Goal: Task Accomplishment & Management: Manage account settings

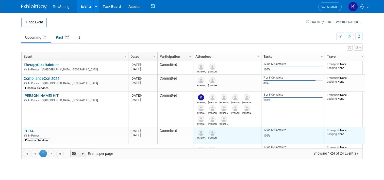
scroll to position [285, 0]
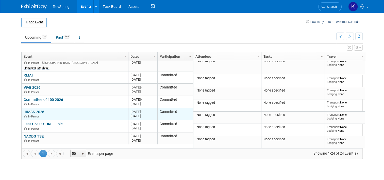
click at [30, 112] on link "HIMSS 2026" at bounding box center [34, 111] width 21 height 5
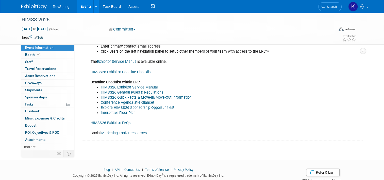
scroll to position [159, 0]
click at [110, 20] on link "Edit" at bounding box center [109, 18] width 8 height 4
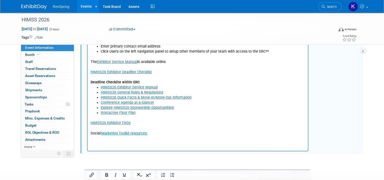
scroll to position [0, 0]
click at [159, 70] on p "The Exhibitor Service Manual is available online. HIMSS26 Exhibitor Deadline Ch…" at bounding box center [198, 69] width 214 height 30
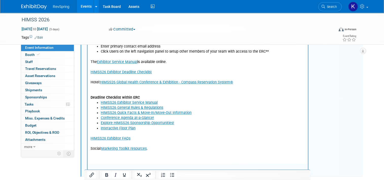
click at [145, 89] on p "Deadline Checklist within ERC" at bounding box center [198, 91] width 214 height 15
click at [321, 26] on icon "button" at bounding box center [321, 25] width 4 height 4
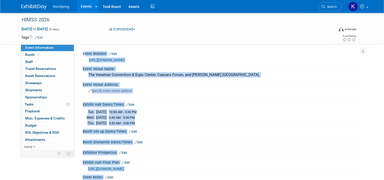
drag, startPoint x: 321, startPoint y: 53, endPoint x: 103, endPoint y: -26, distance: 231.6
click at [103, 0] on html "RevSpring Events Add Event Bulk Upload Events Shareable Event Boards Recently V…" at bounding box center [192, 90] width 384 height 180
click at [189, 128] on div "Booth Set-up Dates/Times: Edit" at bounding box center [223, 130] width 280 height 7
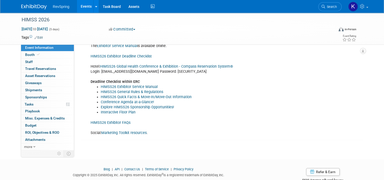
scroll to position [187, 0]
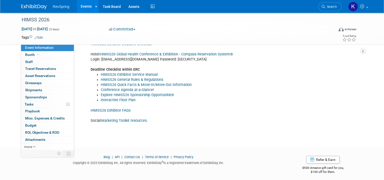
click at [117, 102] on link "Interactive Floor Plan" at bounding box center [118, 100] width 35 height 4
